Goal: Navigation & Orientation: Find specific page/section

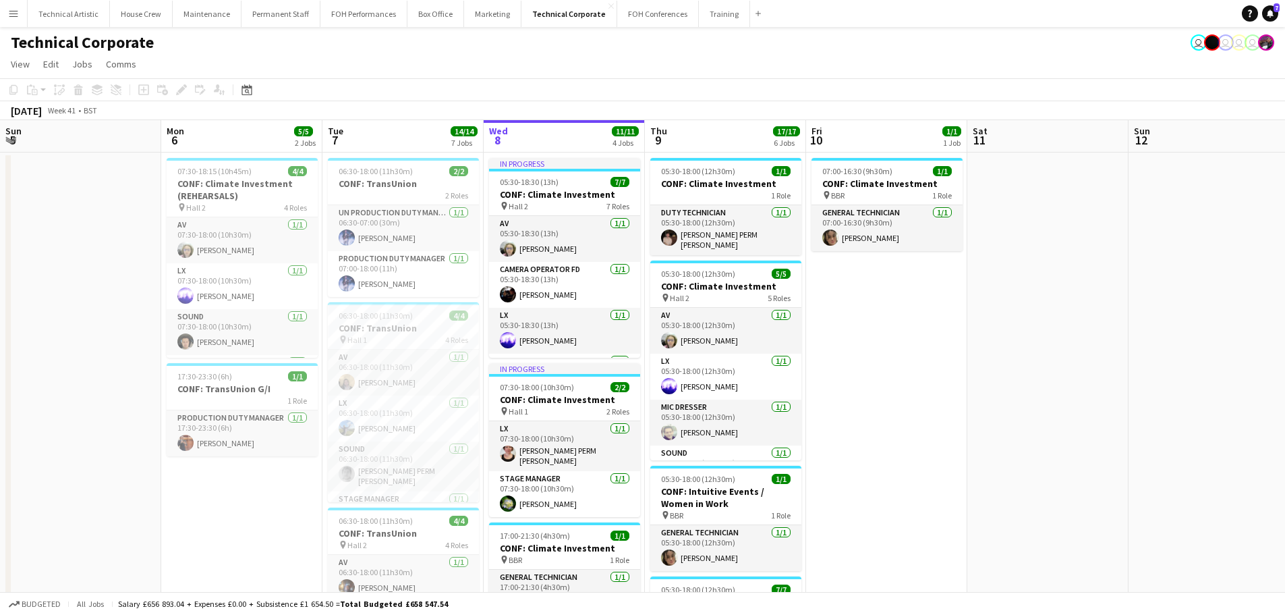
scroll to position [0, 322]
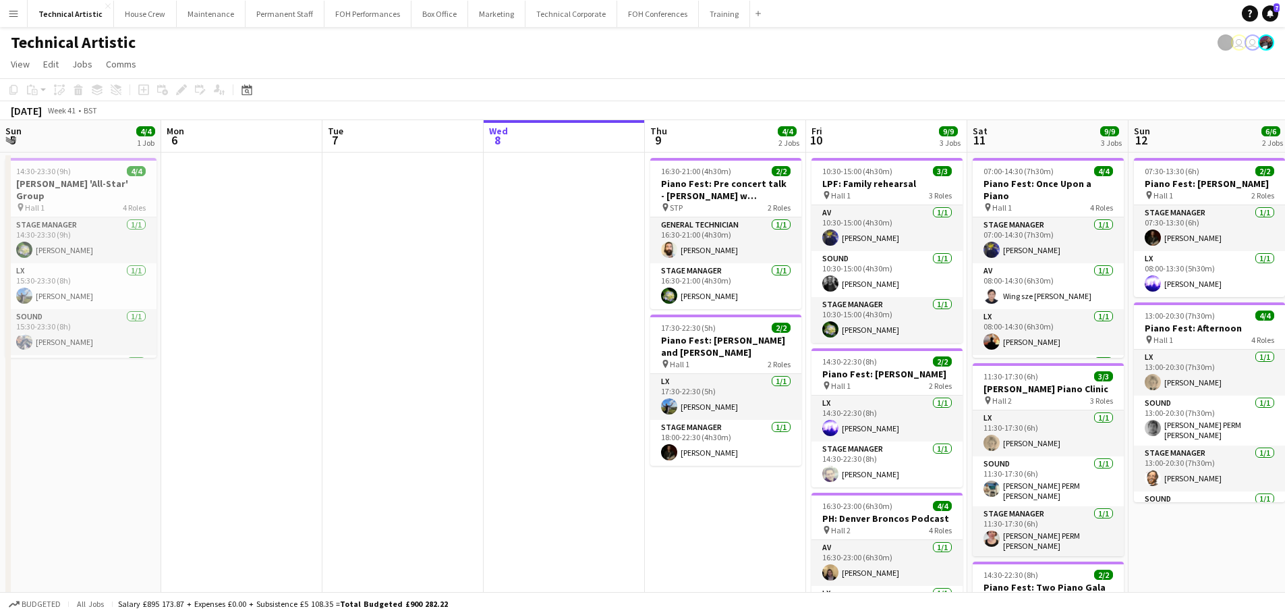
scroll to position [0, 322]
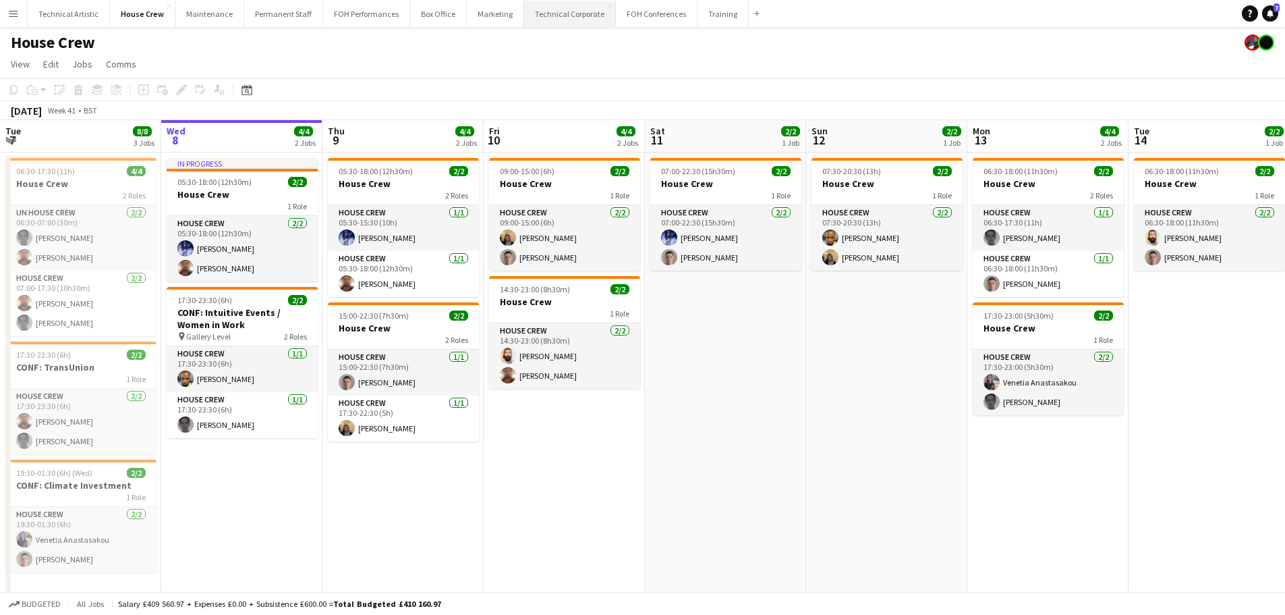
click at [555, 26] on button "Technical Corporate Close" at bounding box center [570, 14] width 92 height 26
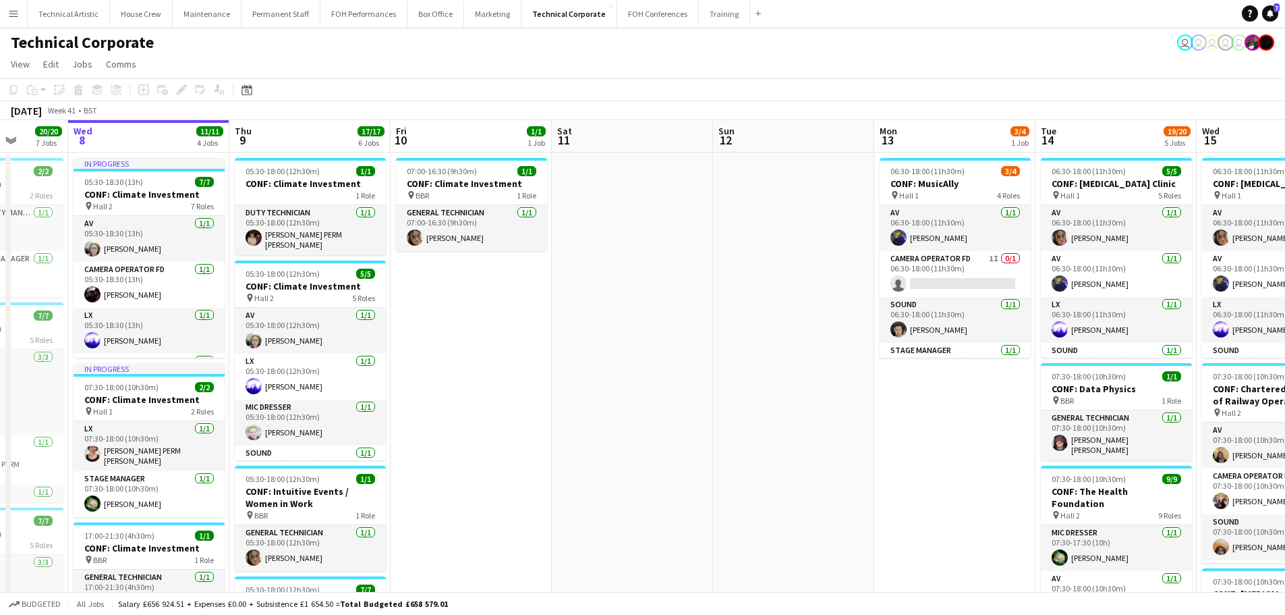
drag, startPoint x: 646, startPoint y: 290, endPoint x: 559, endPoint y: 290, distance: 87.7
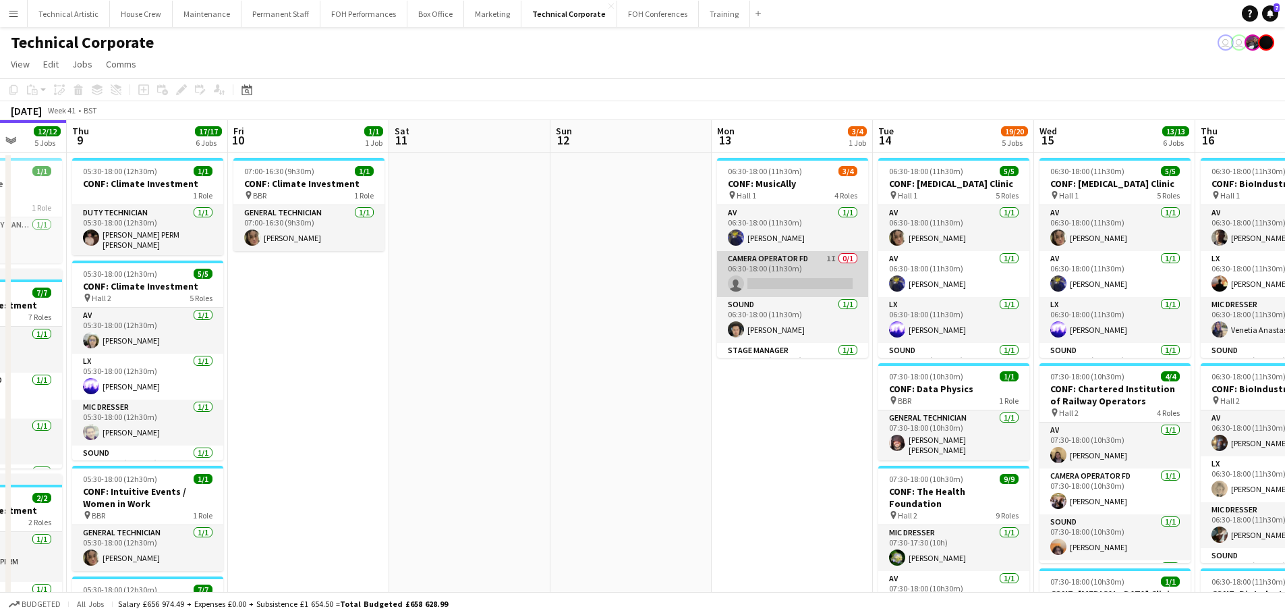
scroll to position [31, 0]
